Goal: Transaction & Acquisition: Subscribe to service/newsletter

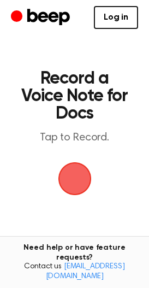
click at [76, 58] on main "Record a Voice Note for Docs Tap to Record. Tired of copying and pasting? Use t…" at bounding box center [74, 192] width 149 height 385
click at [36, 14] on icon "Beep" at bounding box center [48, 17] width 43 height 16
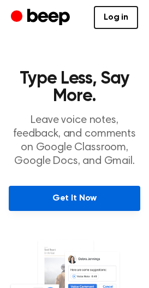
click at [73, 197] on link "Get It Now" at bounding box center [75, 198] width 132 height 25
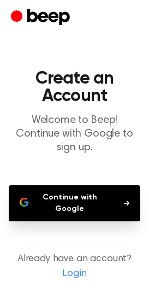
click at [39, 11] on icon "Beep" at bounding box center [42, 17] width 62 height 21
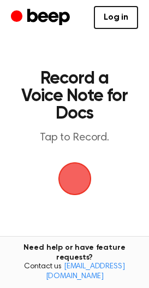
click at [73, 174] on span "button" at bounding box center [74, 178] width 61 height 61
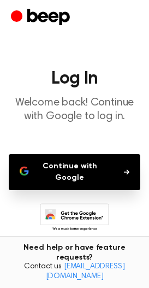
click at [91, 166] on button "Continue with Google" at bounding box center [75, 172] width 132 height 36
click at [46, 13] on icon "Beep" at bounding box center [42, 17] width 62 height 21
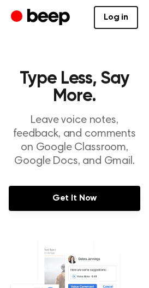
click at [17, 15] on circle "Beep" at bounding box center [16, 15] width 11 height 11
drag, startPoint x: 46, startPoint y: 139, endPoint x: 87, endPoint y: 215, distance: 86.3
click at [84, 226] on div "Get It Now" at bounding box center [75, 207] width 132 height 43
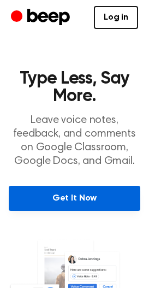
click at [90, 198] on link "Get It Now" at bounding box center [75, 198] width 132 height 25
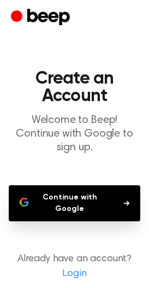
click at [70, 274] on link "Login" at bounding box center [74, 273] width 127 height 15
